Goal: Navigation & Orientation: Find specific page/section

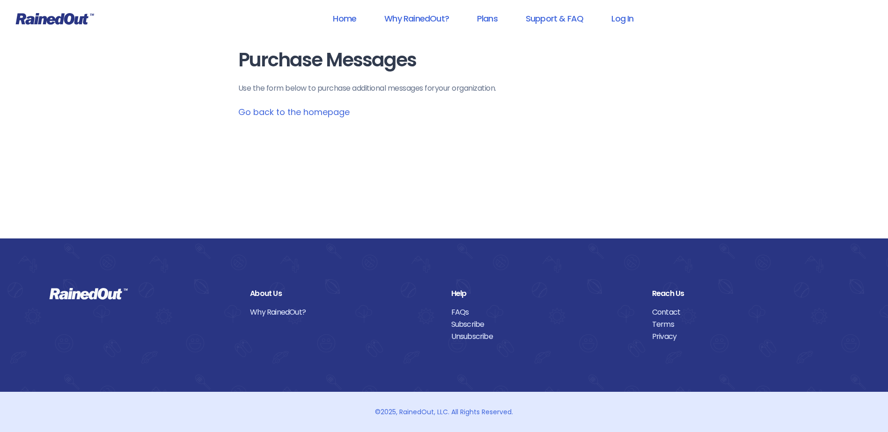
click at [310, 111] on link "Go back to the homepage" at bounding box center [293, 112] width 111 height 12
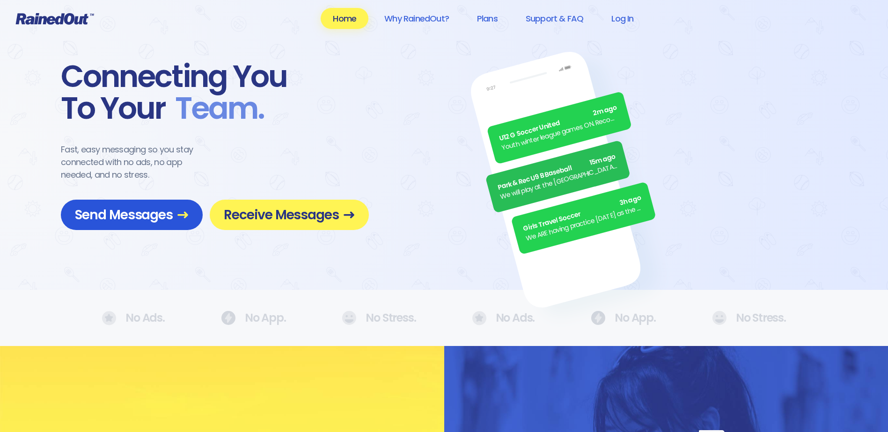
click at [175, 219] on span "Send Messages" at bounding box center [132, 215] width 114 height 16
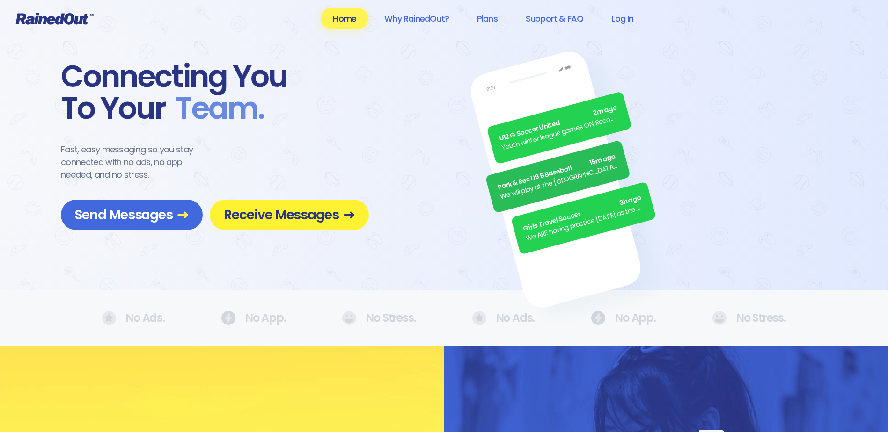
click at [313, 213] on span "Receive Messages" at bounding box center [289, 215] width 131 height 16
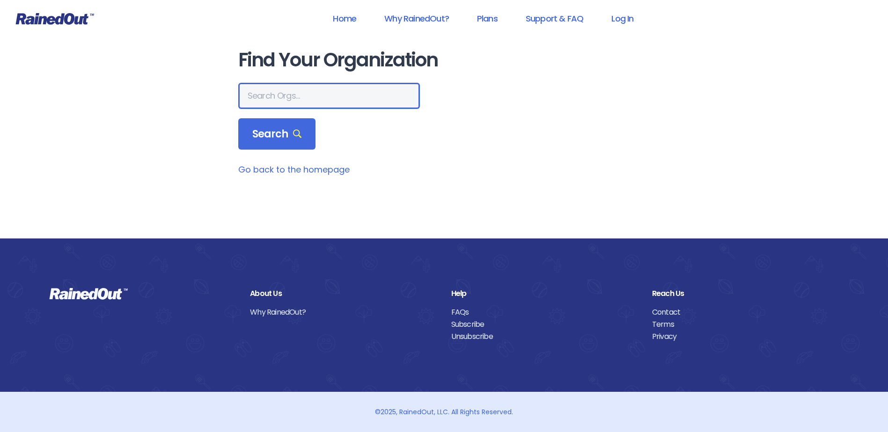
click at [324, 100] on input "text" at bounding box center [329, 96] width 182 height 26
type input "cf in"
drag, startPoint x: 316, startPoint y: 84, endPoint x: 316, endPoint y: 89, distance: 5.2
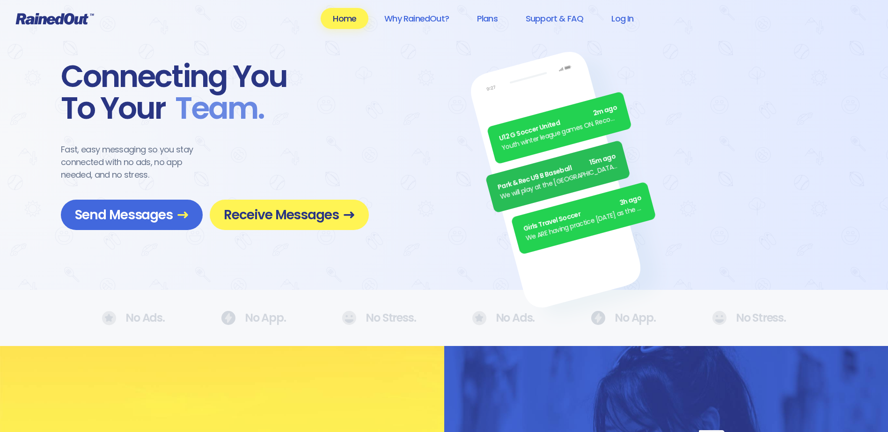
drag, startPoint x: 337, startPoint y: 66, endPoint x: 346, endPoint y: 64, distance: 9.5
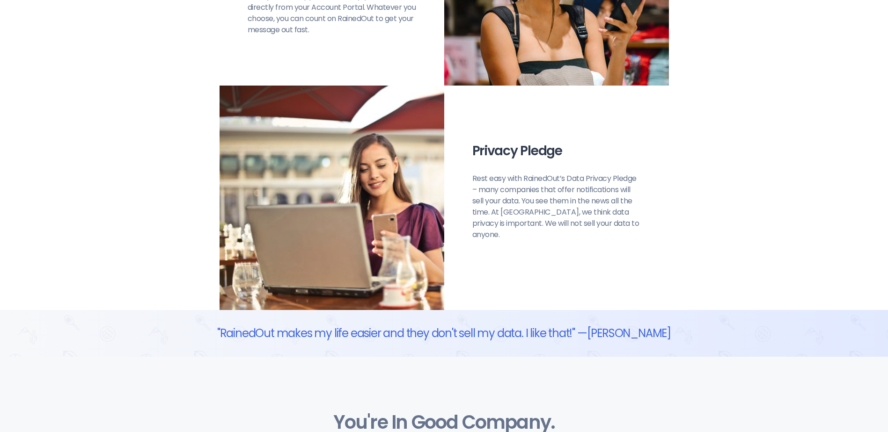
scroll to position [889, 0]
